Goal: Entertainment & Leisure: Consume media (video, audio)

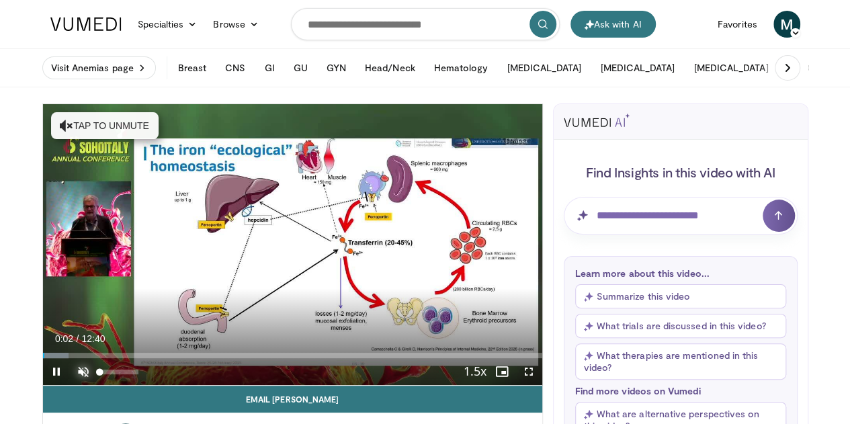
click at [70, 385] on span "Video Player" at bounding box center [83, 371] width 27 height 27
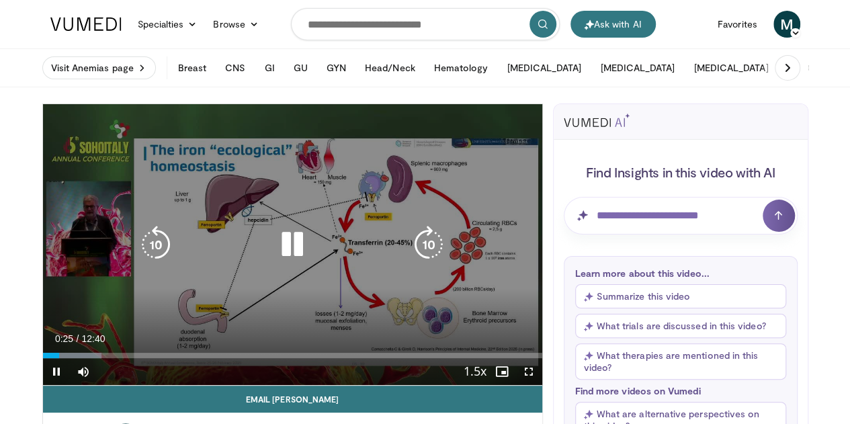
click at [294, 323] on div "10 seconds Tap to unmute" at bounding box center [292, 244] width 499 height 281
click at [294, 320] on div "10 seconds Tap to unmute" at bounding box center [292, 244] width 499 height 281
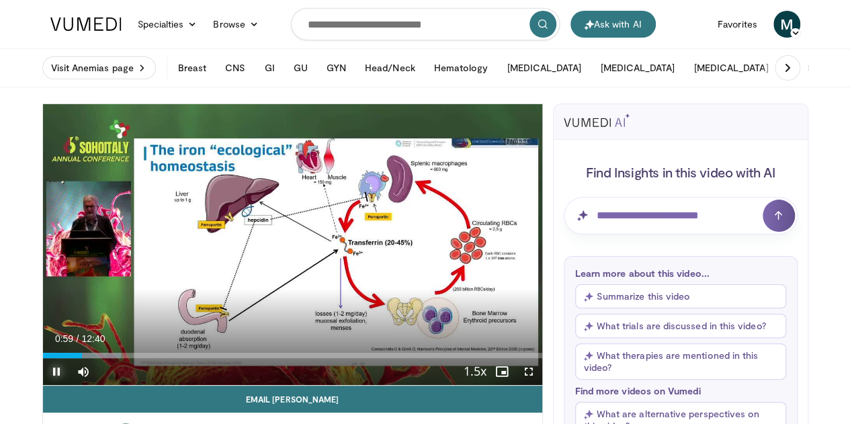
click at [43, 385] on span "Video Player" at bounding box center [56, 371] width 27 height 27
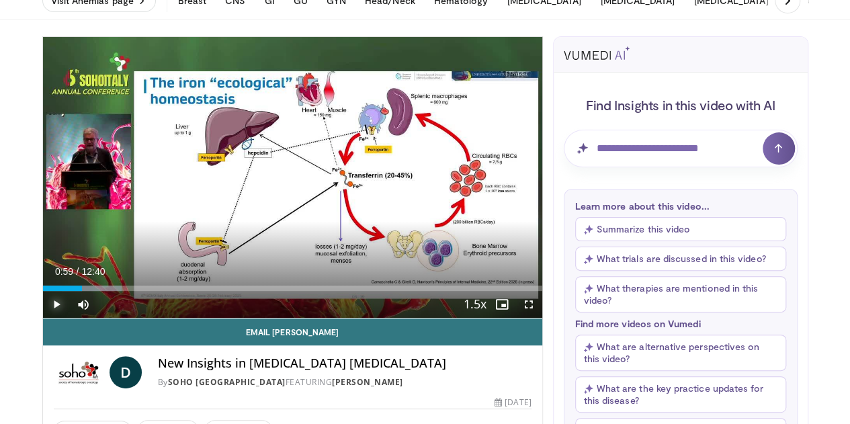
scroll to position [134, 0]
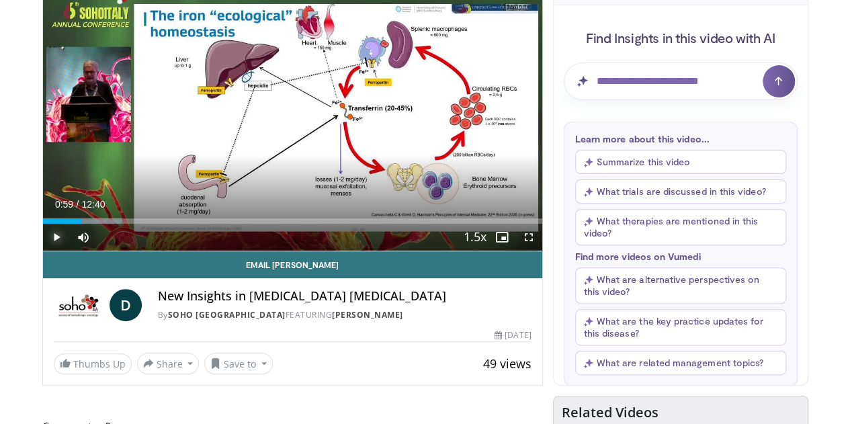
click at [43, 251] on span "Video Player" at bounding box center [56, 237] width 27 height 27
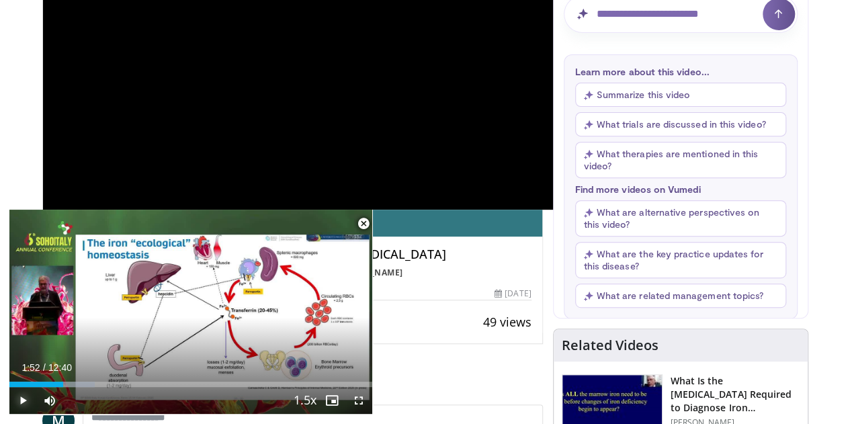
scroll to position [0, 0]
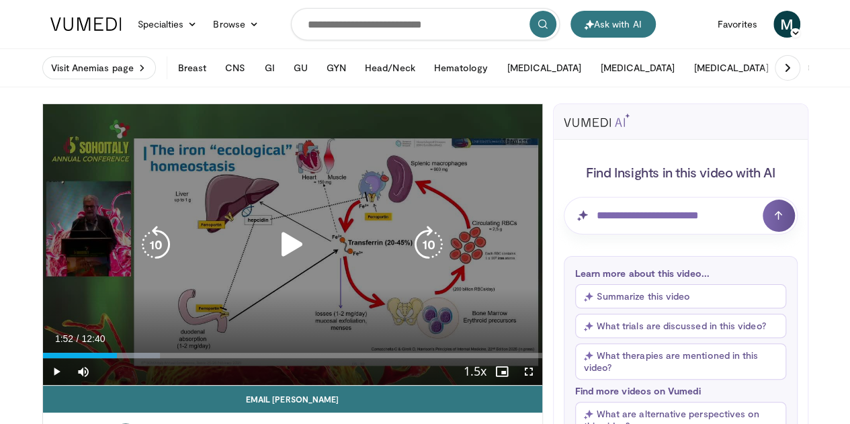
click at [278, 256] on icon "Video Player" at bounding box center [293, 245] width 38 height 38
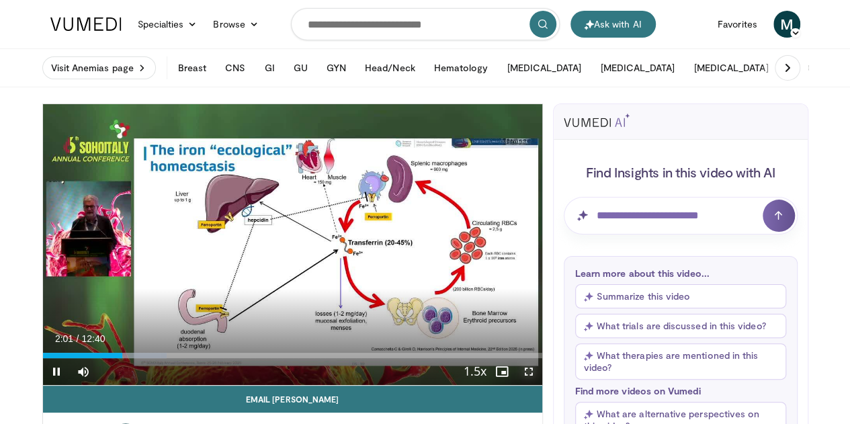
click at [540, 385] on span "Video Player" at bounding box center [528, 371] width 27 height 27
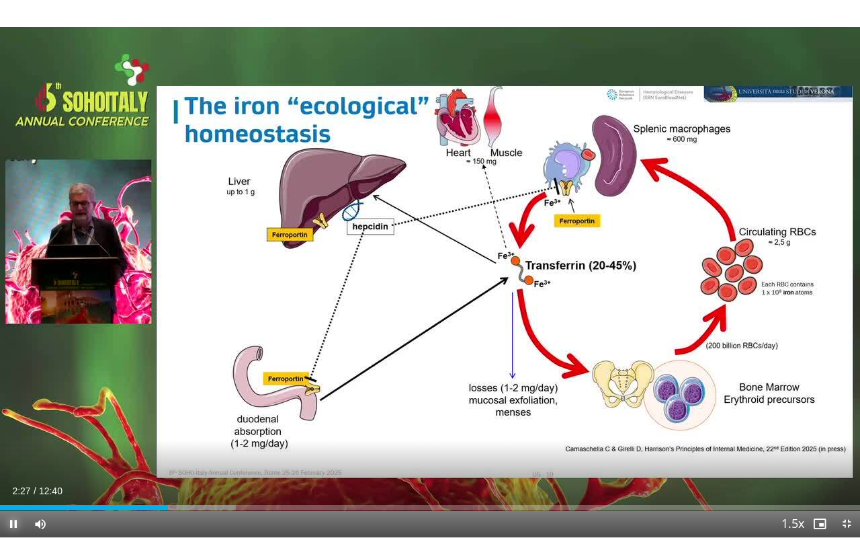
click at [13, 423] on span "Video Player" at bounding box center [13, 523] width 27 height 27
click at [11, 423] on span "Video Player" at bounding box center [13, 523] width 27 height 27
click at [14, 423] on span "Video Player" at bounding box center [13, 523] width 27 height 27
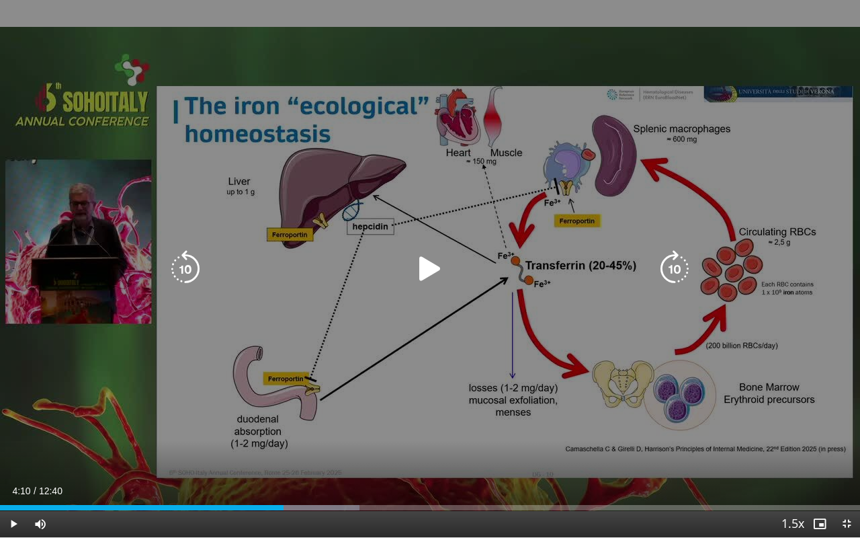
click at [425, 268] on icon "Video Player" at bounding box center [430, 269] width 38 height 38
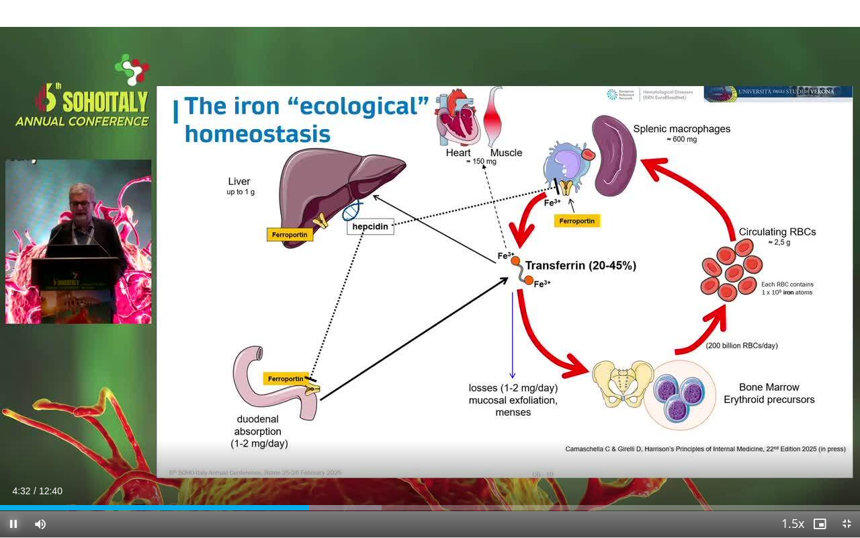
click at [9, 423] on span "Video Player" at bounding box center [13, 523] width 27 height 27
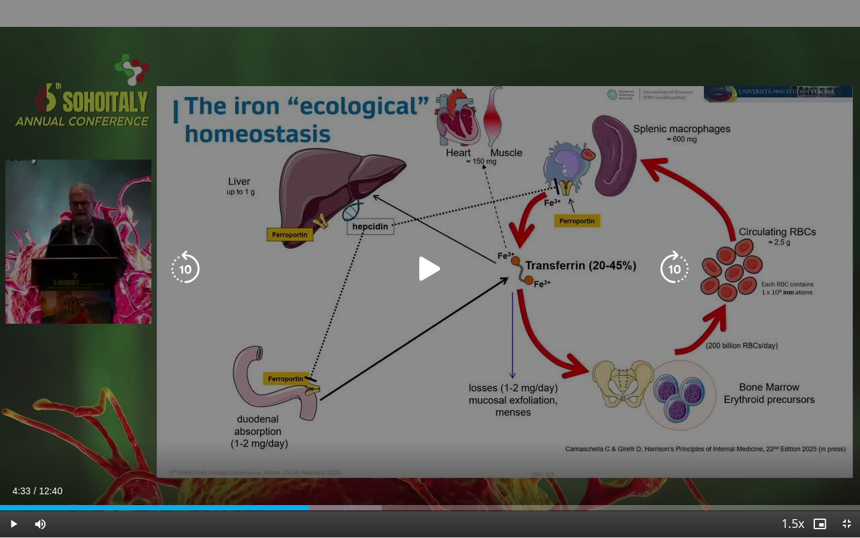
click at [423, 267] on icon "Video Player" at bounding box center [430, 269] width 38 height 38
click at [432, 265] on icon "Video Player" at bounding box center [430, 269] width 38 height 38
click at [423, 261] on icon "Video Player" at bounding box center [430, 269] width 38 height 38
click at [426, 261] on icon "Video Player" at bounding box center [430, 269] width 38 height 38
click at [427, 265] on icon "Video Player" at bounding box center [430, 269] width 38 height 38
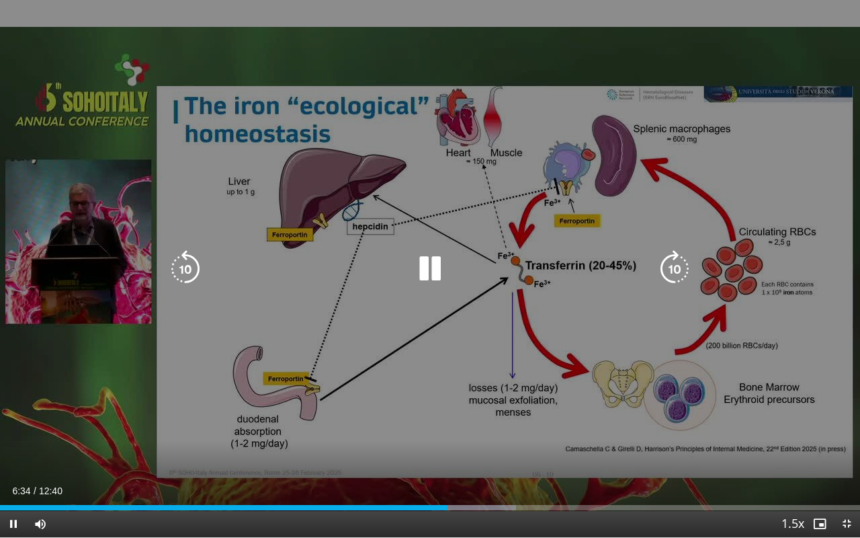
click at [429, 261] on icon "Video Player" at bounding box center [430, 269] width 38 height 38
click at [419, 267] on icon "Video Player" at bounding box center [430, 269] width 38 height 38
drag, startPoint x: 417, startPoint y: 265, endPoint x: 414, endPoint y: 257, distance: 9.1
click at [417, 265] on icon "Video Player" at bounding box center [430, 269] width 38 height 38
click at [423, 268] on icon "Video Player" at bounding box center [430, 269] width 38 height 38
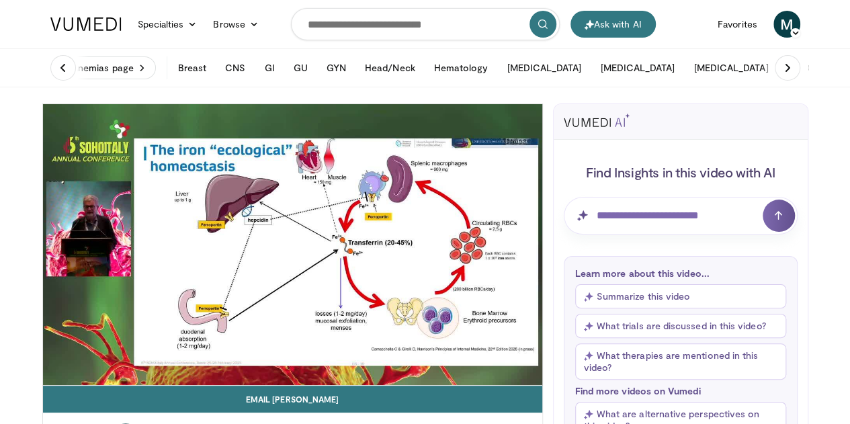
click at [43, 386] on video-js "**********" at bounding box center [292, 245] width 499 height 282
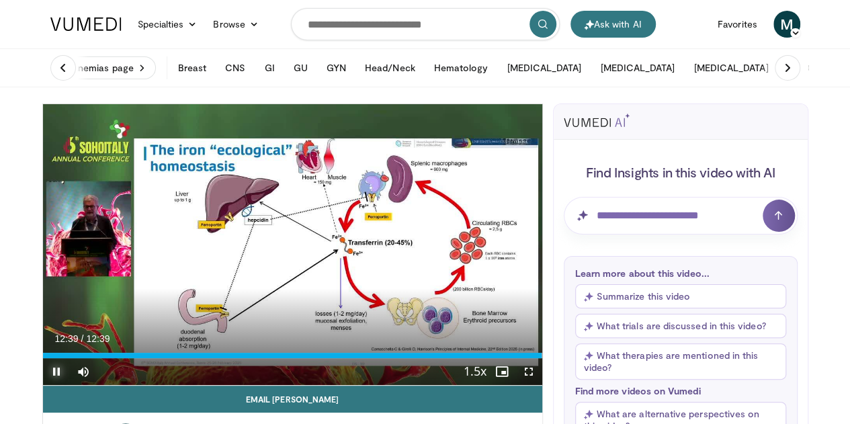
click at [43, 385] on span "Video Player" at bounding box center [56, 371] width 27 height 27
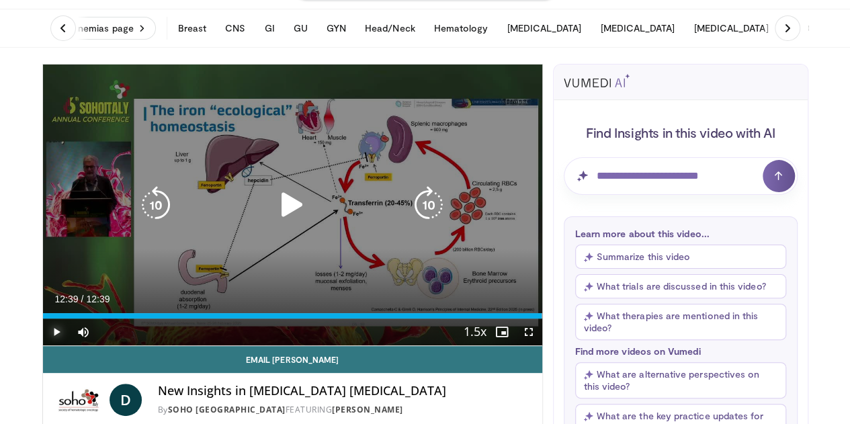
scroll to position [67, 0]
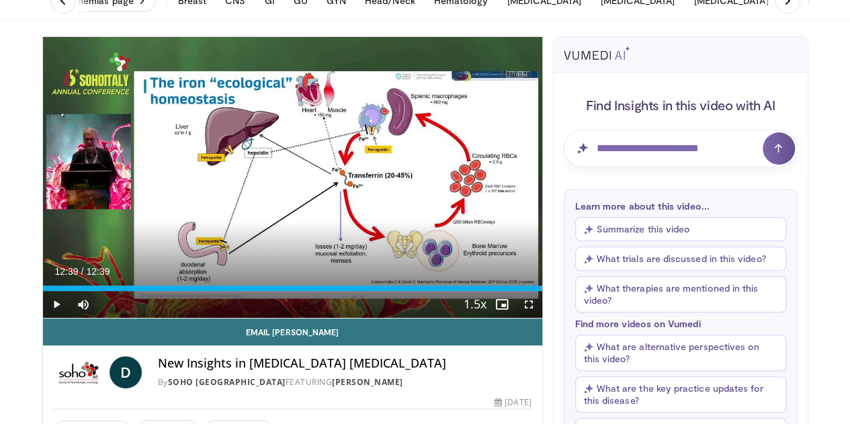
click at [684, 257] on button "What trials are discussed in this video?" at bounding box center [680, 259] width 211 height 24
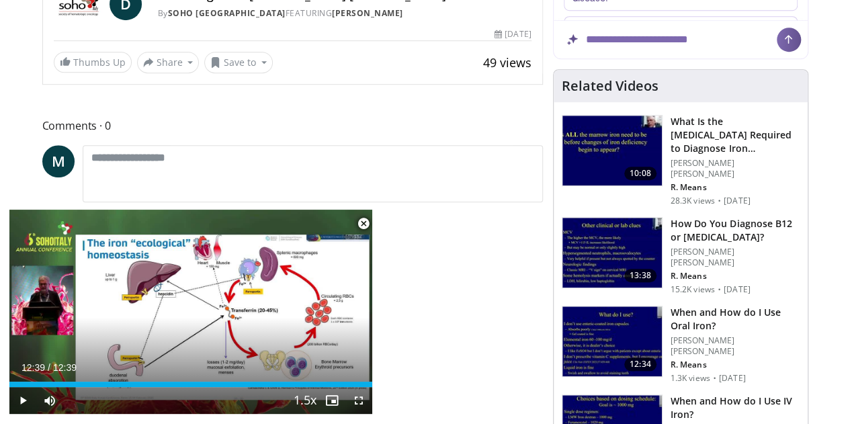
scroll to position [538, 0]
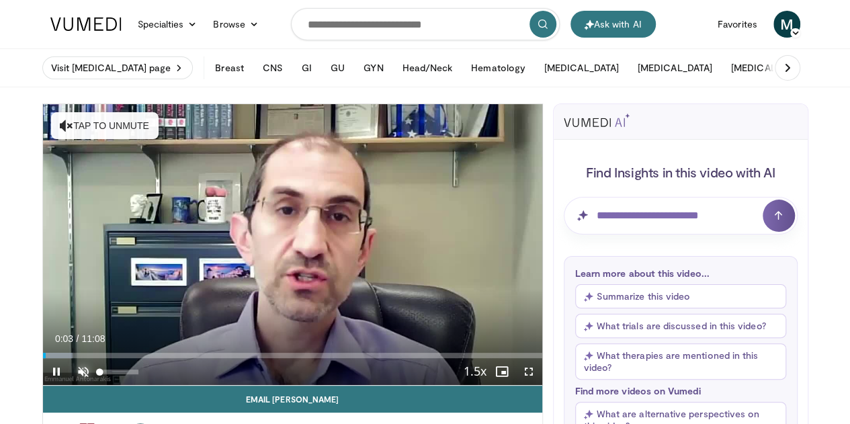
click at [70, 385] on span "Video Player" at bounding box center [83, 371] width 27 height 27
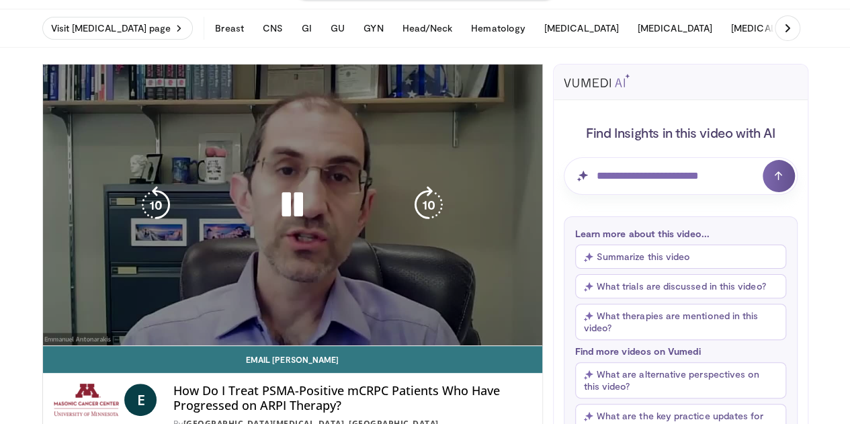
scroll to position [67, 0]
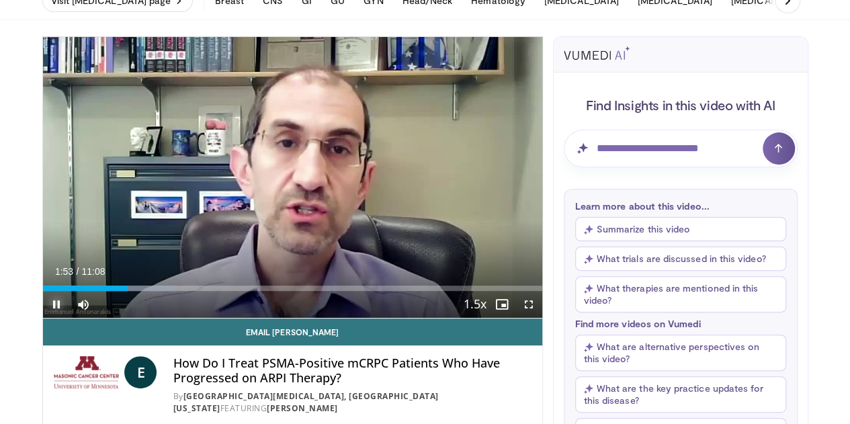
click at [43, 318] on span "Video Player" at bounding box center [56, 304] width 27 height 27
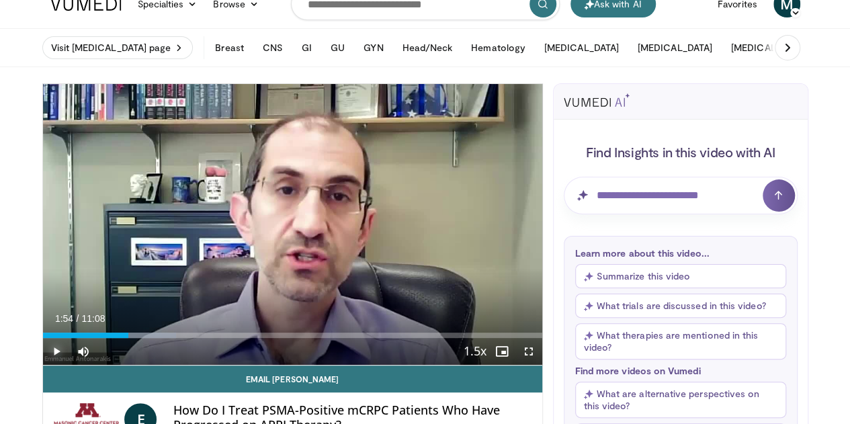
scroll to position [0, 0]
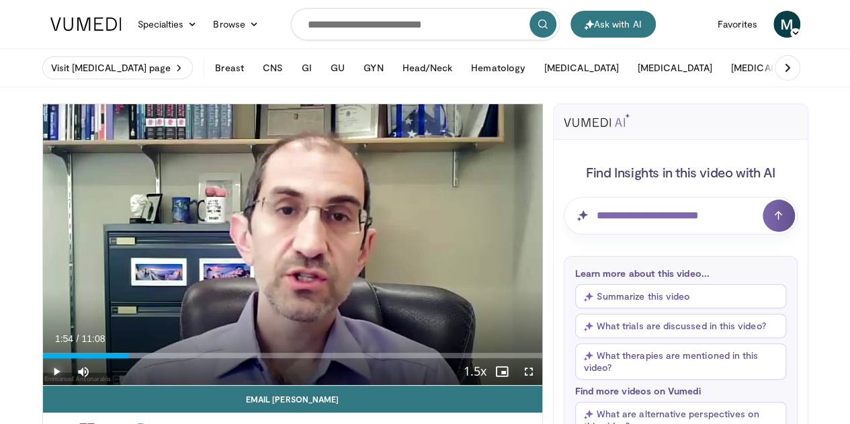
click at [43, 385] on span "Video Player" at bounding box center [56, 371] width 27 height 27
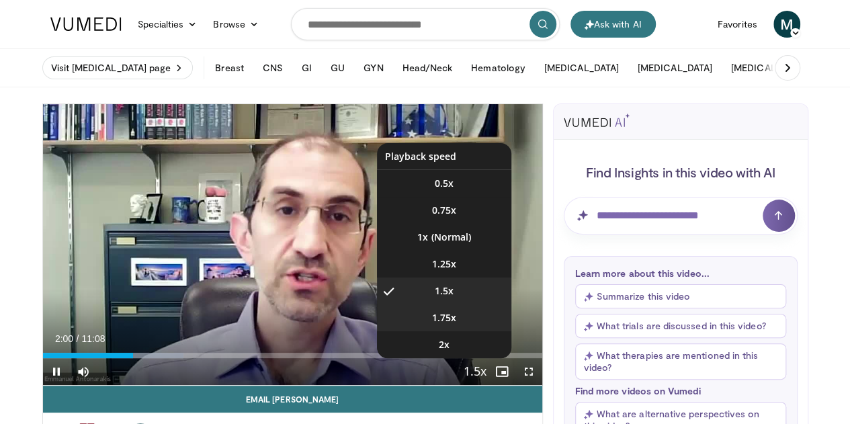
click at [456, 325] on span "1.75x" at bounding box center [444, 317] width 24 height 13
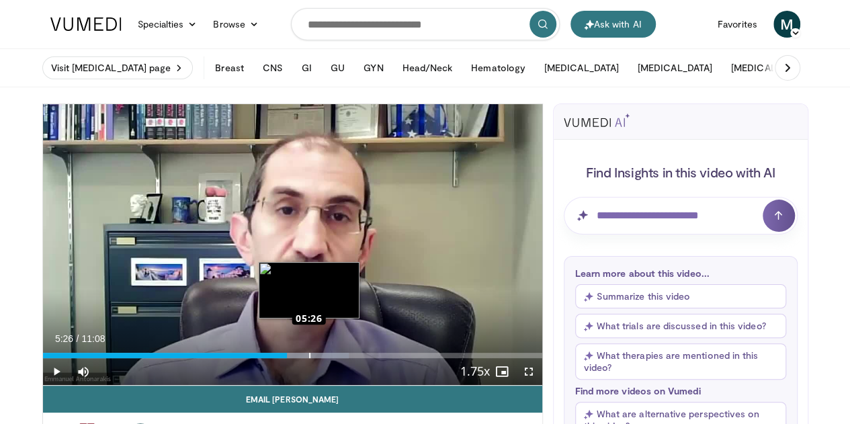
click at [274, 358] on div "Loaded : 61.37% 05:26 05:26" at bounding box center [292, 355] width 499 height 5
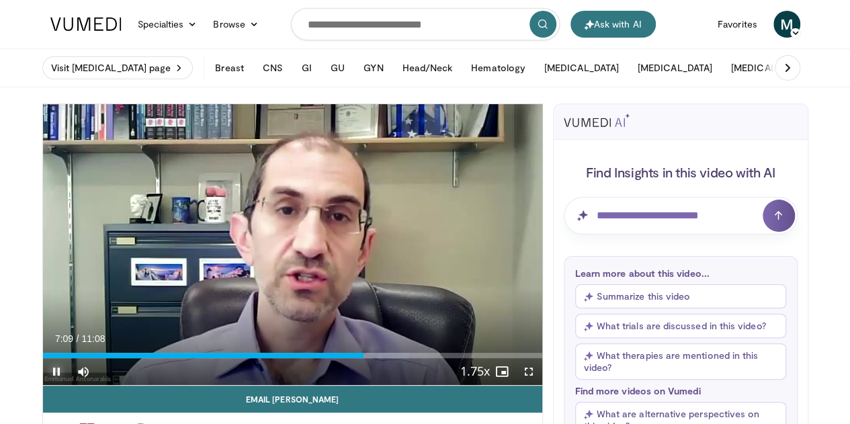
click at [43, 385] on span "Video Player" at bounding box center [56, 371] width 27 height 27
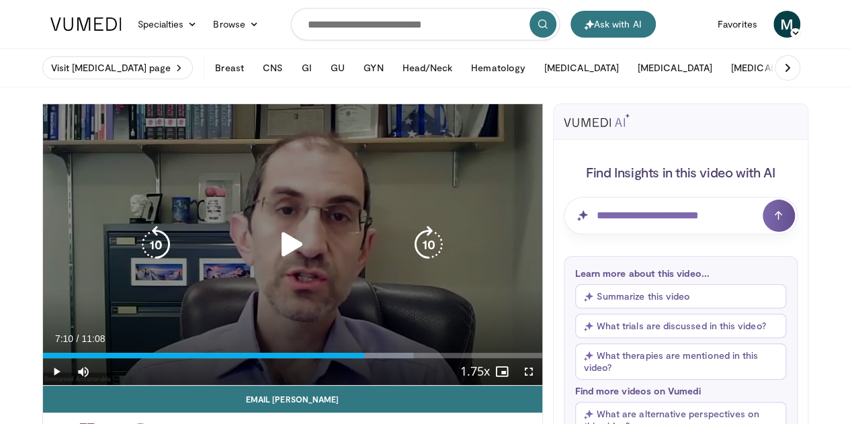
click at [275, 253] on icon "Video Player" at bounding box center [293, 245] width 38 height 38
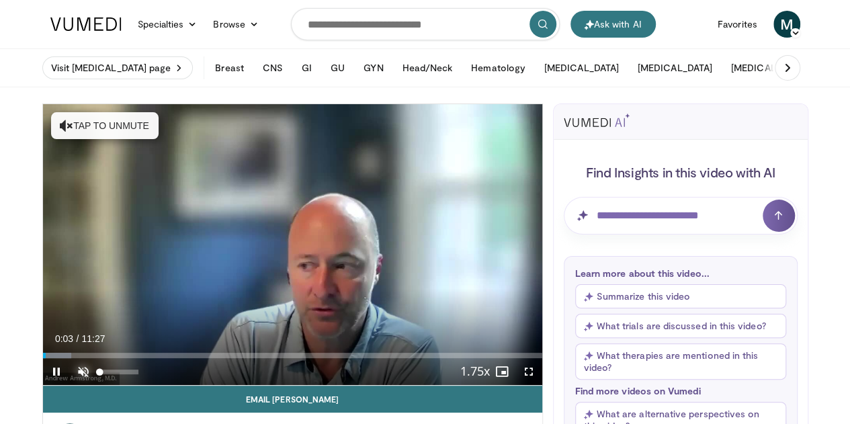
drag, startPoint x: 50, startPoint y: 394, endPoint x: 49, endPoint y: 386, distance: 8.1
click at [70, 385] on span "Video Player" at bounding box center [83, 371] width 27 height 27
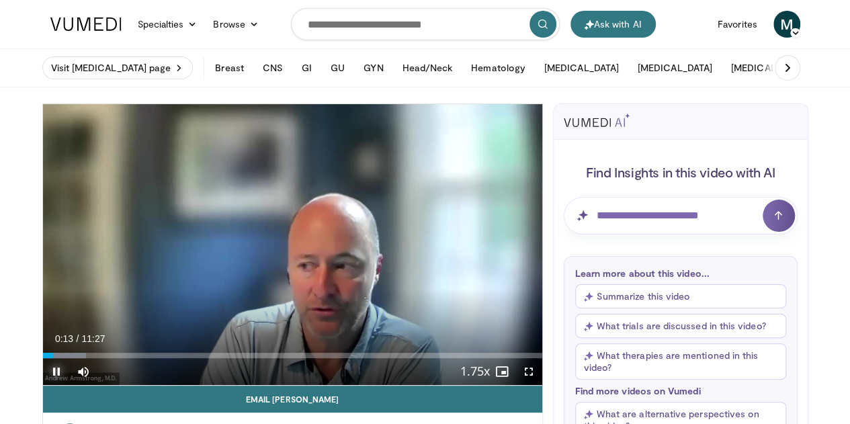
click at [43, 385] on span "Video Player" at bounding box center [56, 371] width 27 height 27
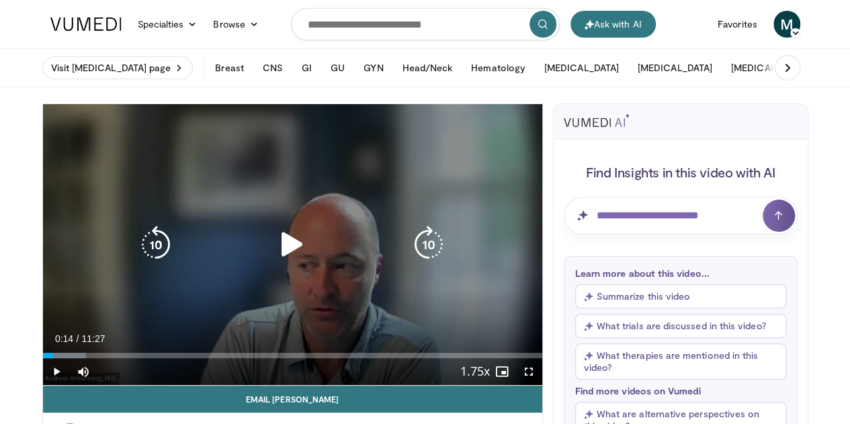
click at [280, 256] on icon "Video Player" at bounding box center [293, 245] width 38 height 38
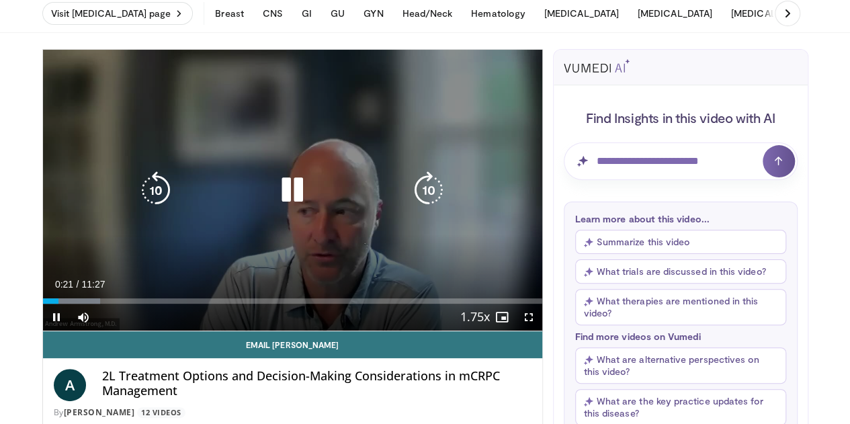
scroll to position [67, 0]
